Goal: Transaction & Acquisition: Purchase product/service

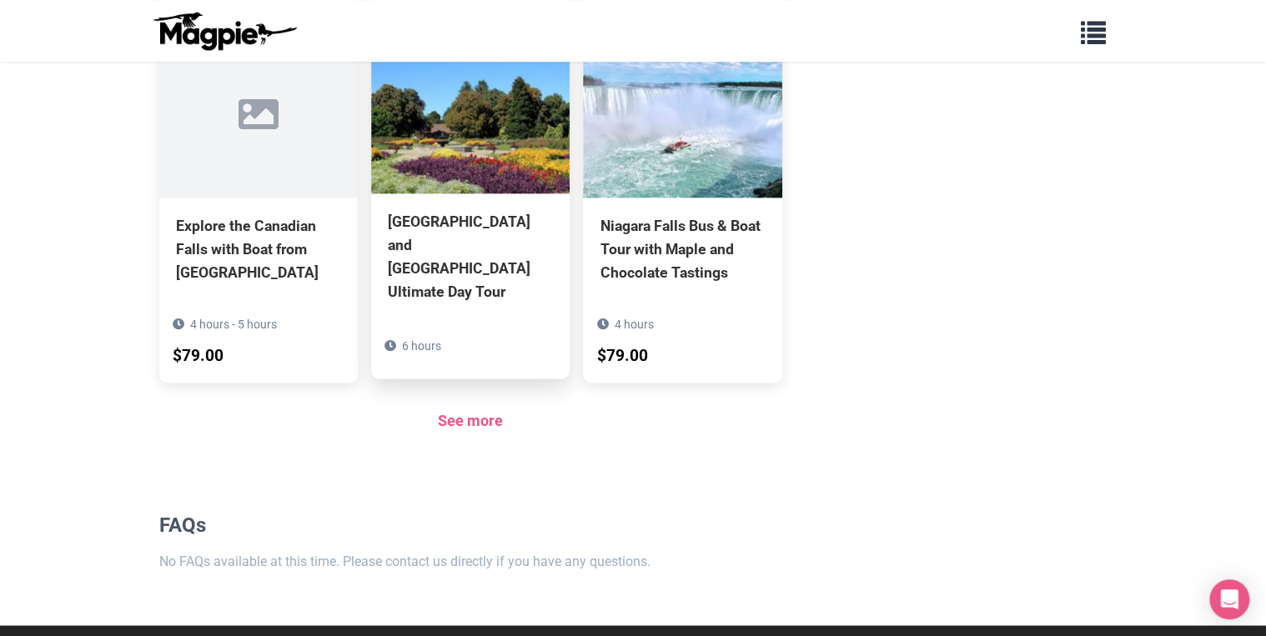
scroll to position [971, 0]
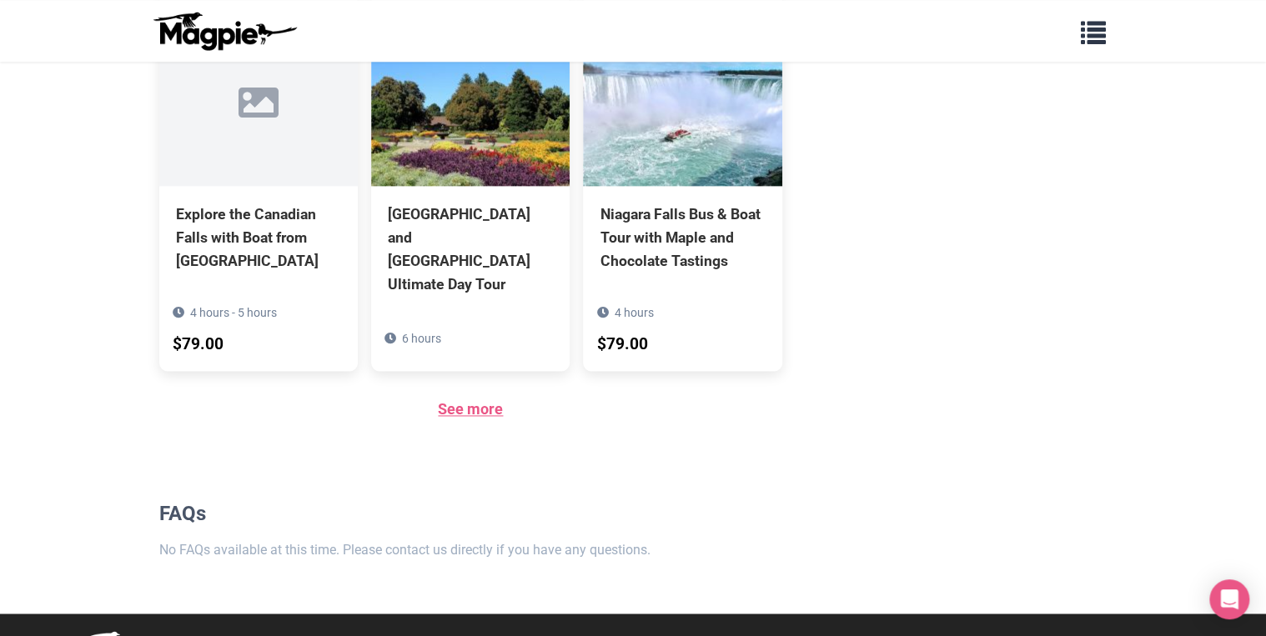
click at [460, 400] on link "See more" at bounding box center [470, 409] width 65 height 18
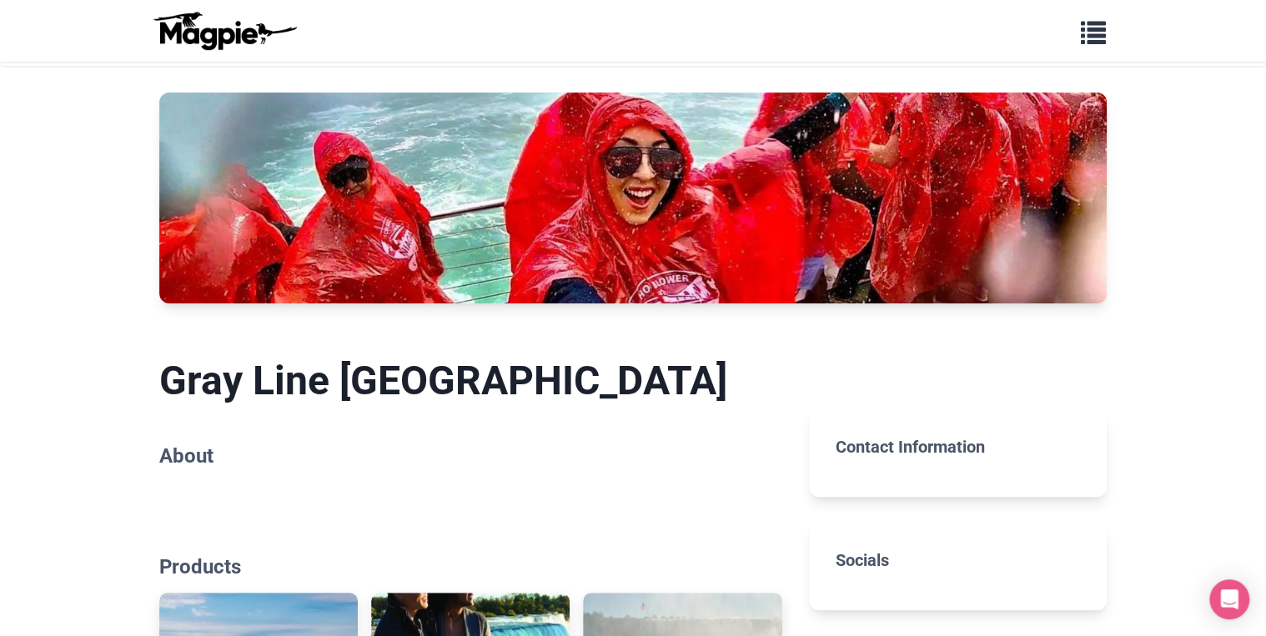
scroll to position [0, 0]
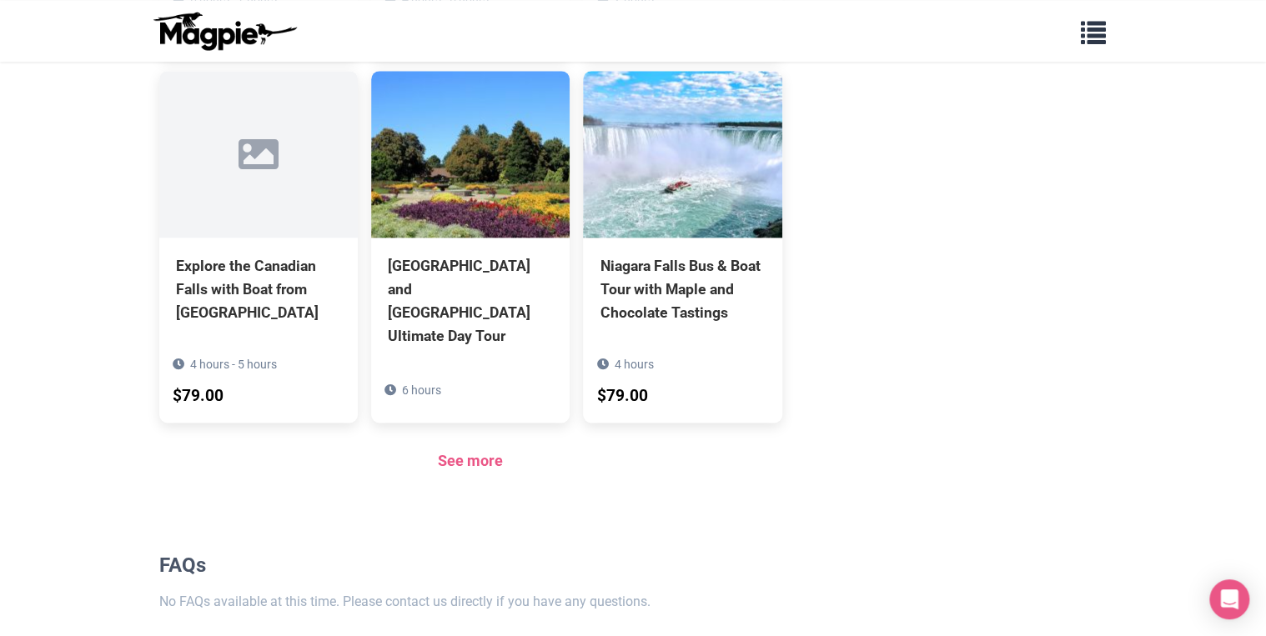
scroll to position [971, 0]
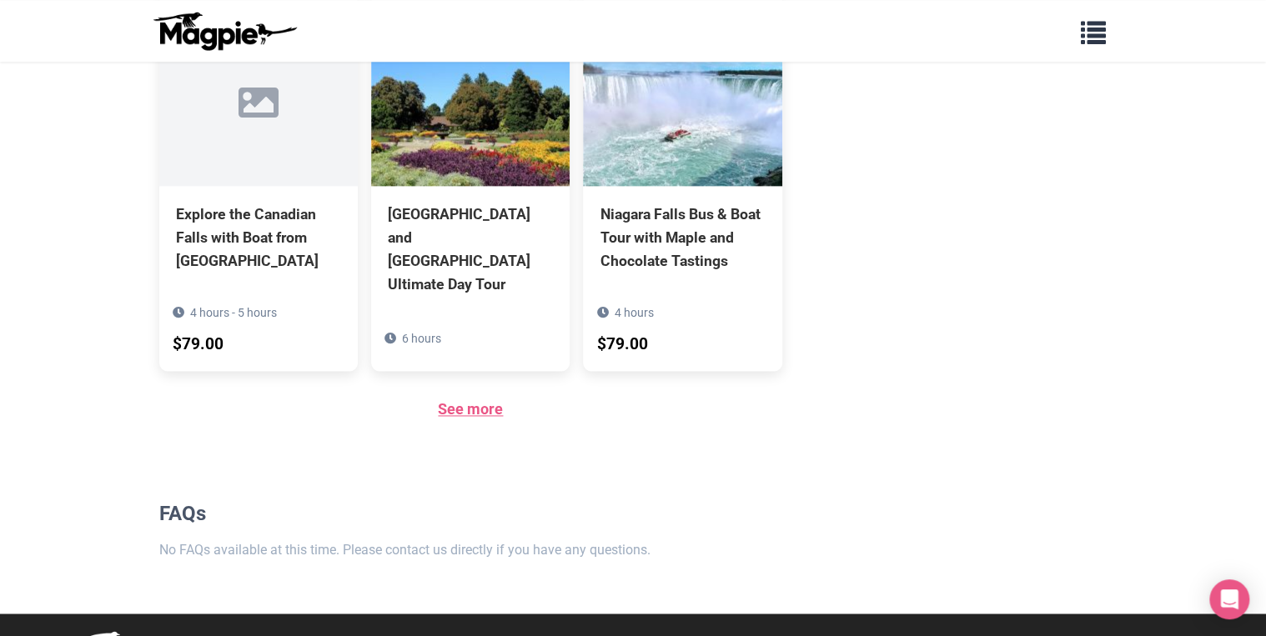
click at [469, 400] on link "See more" at bounding box center [470, 409] width 65 height 18
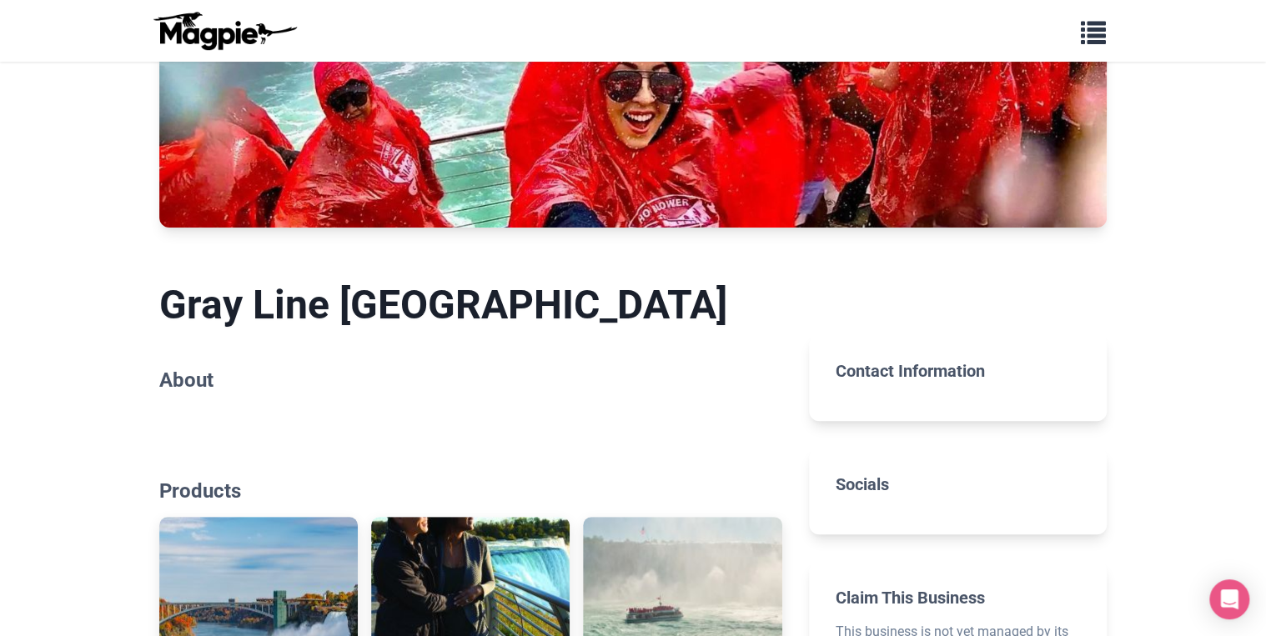
scroll to position [0, 0]
